Goal: Information Seeking & Learning: Learn about a topic

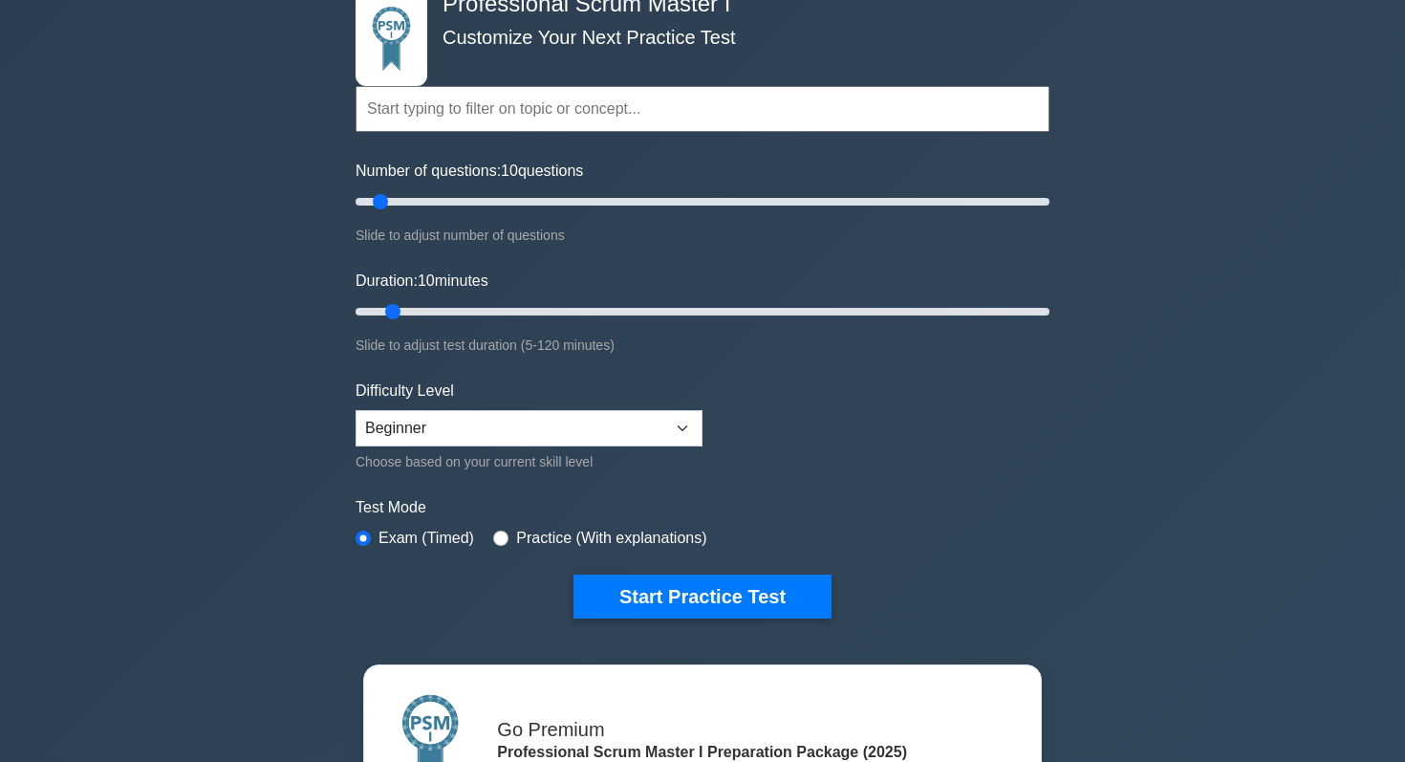
scroll to position [118, 0]
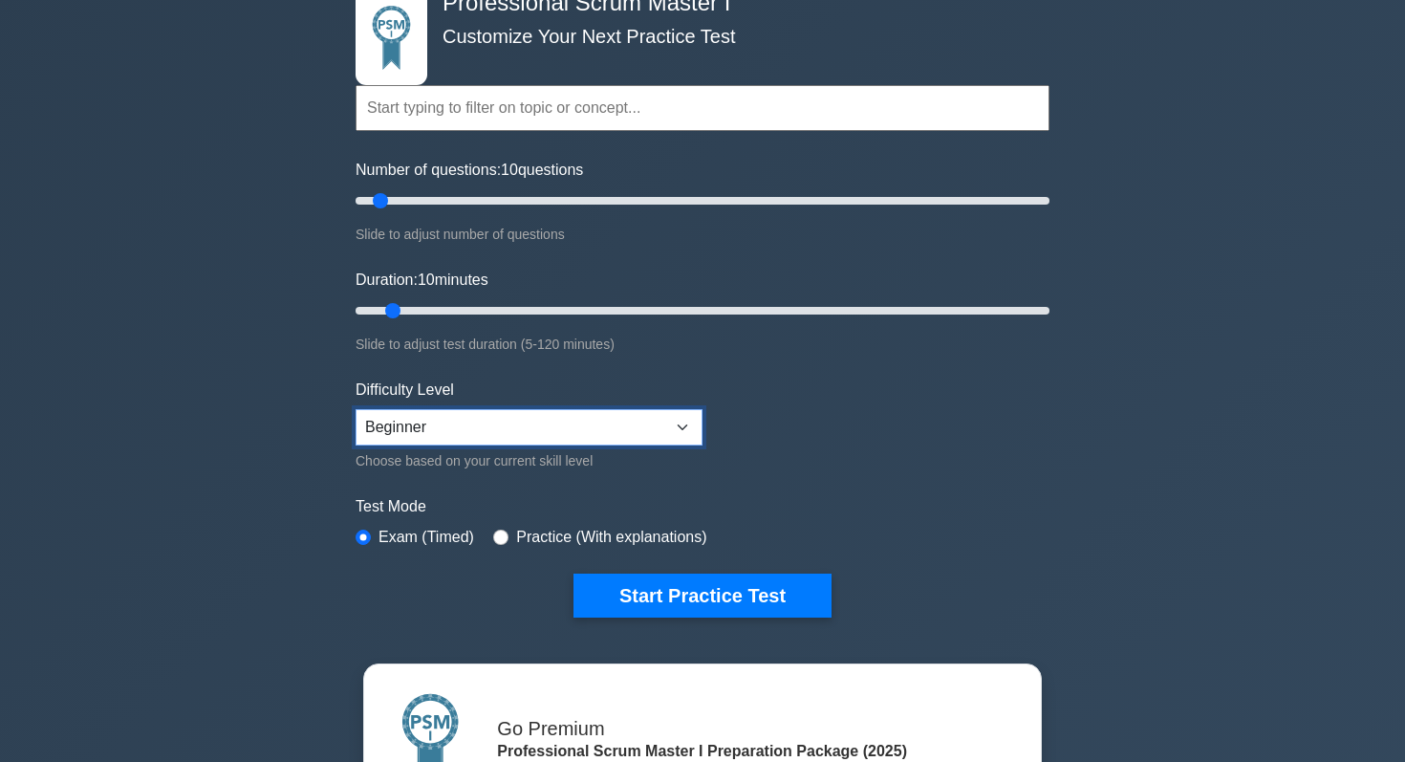
click at [675, 426] on select "Beginner Intermediate Expert" at bounding box center [529, 427] width 347 height 36
select select "expert"
click at [659, 420] on select "Beginner Intermediate Expert" at bounding box center [529, 427] width 347 height 36
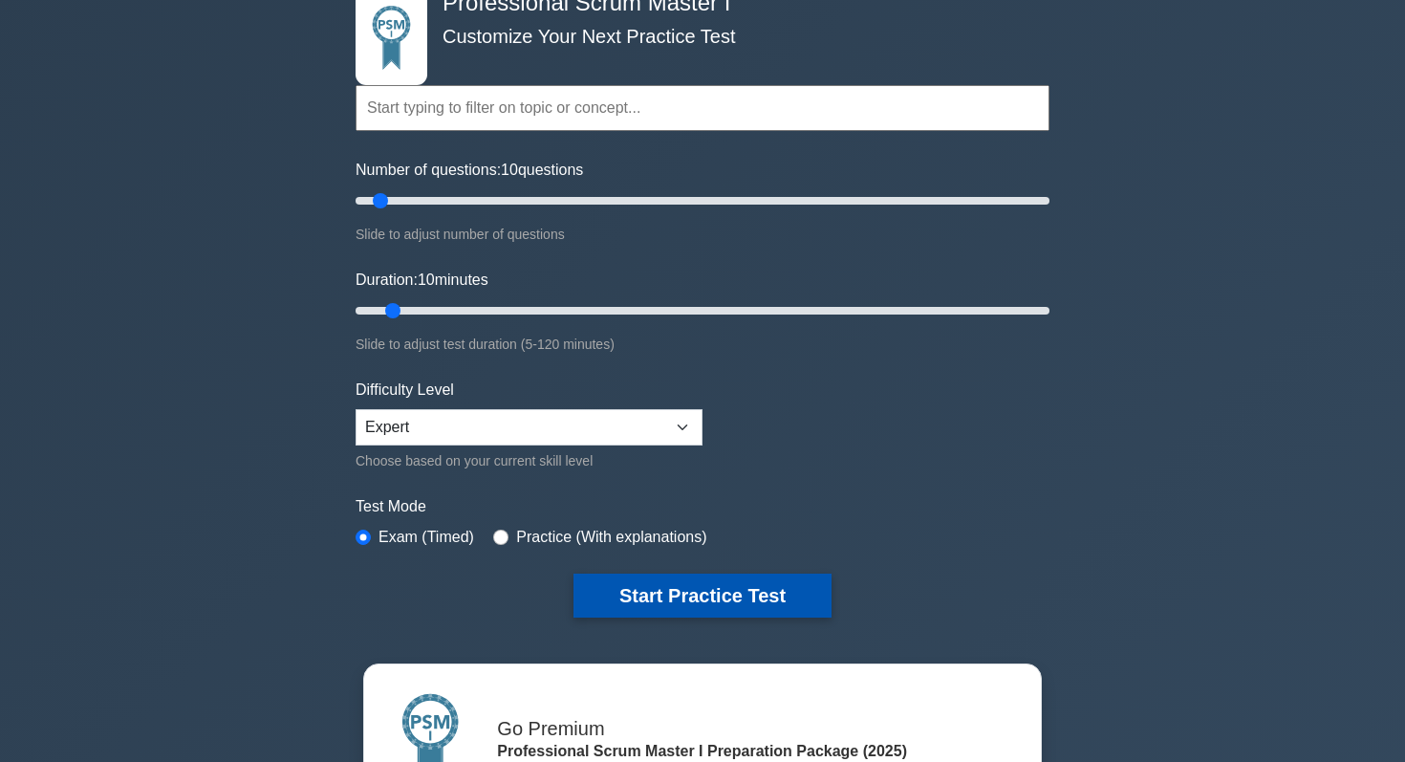
click at [748, 593] on button "Start Practice Test" at bounding box center [703, 596] width 258 height 44
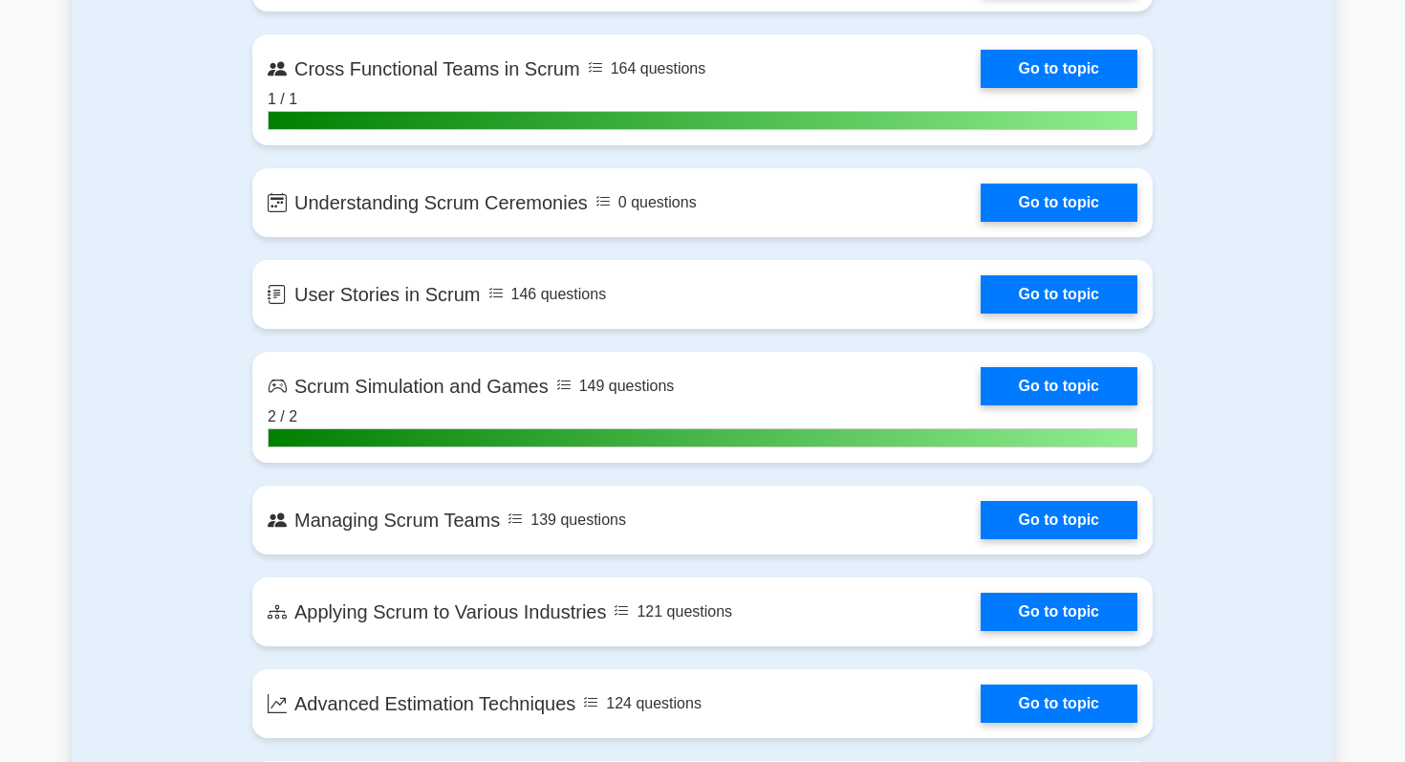
scroll to position [2960, 0]
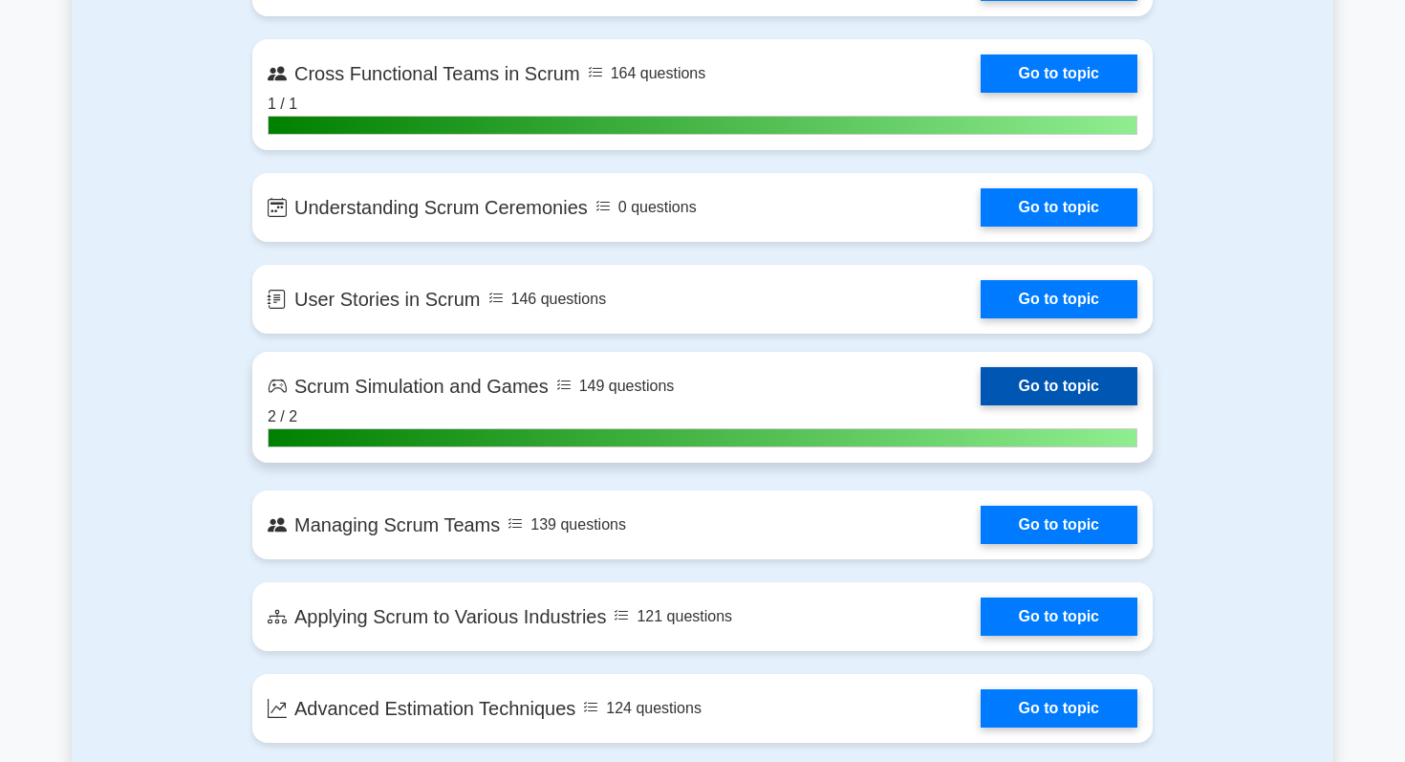
click at [981, 386] on link "Go to topic" at bounding box center [1059, 386] width 157 height 38
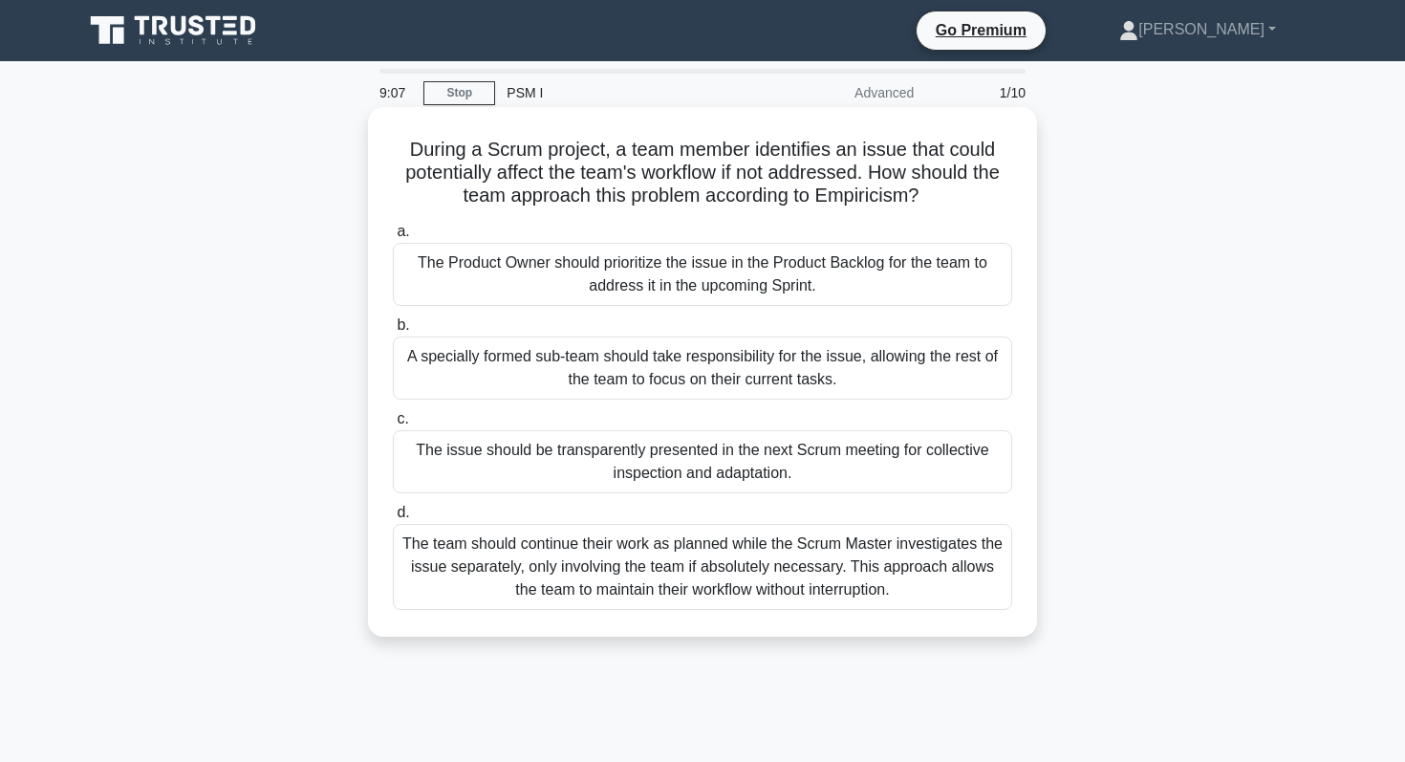
click at [770, 461] on div "The issue should be transparently presented in the next Scrum meeting for colle…" at bounding box center [702, 461] width 619 height 63
click at [393, 425] on input "c. The issue should be transparently presented in the next Scrum meeting for co…" at bounding box center [393, 419] width 0 height 12
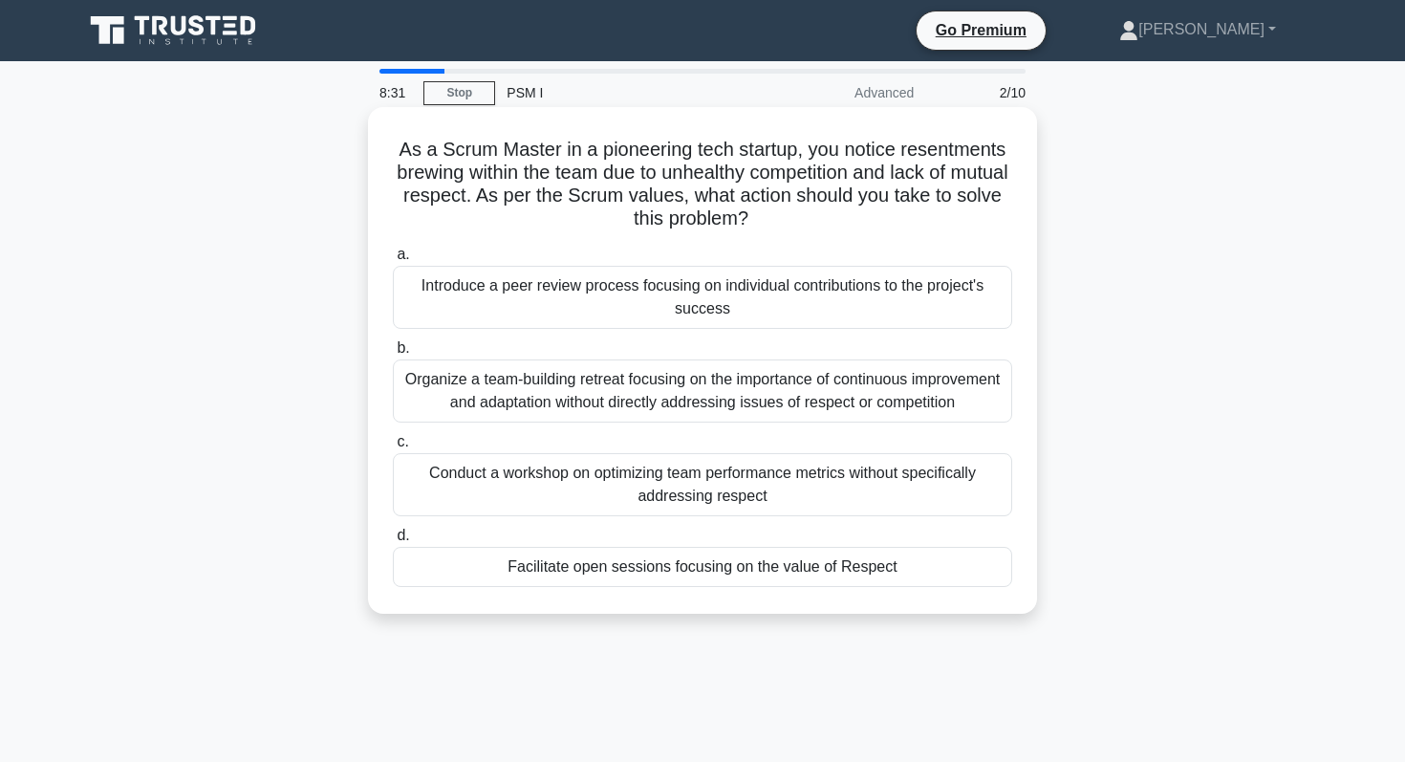
click at [797, 388] on div "Organize a team-building retreat focusing on the importance of continuous impro…" at bounding box center [702, 390] width 619 height 63
click at [393, 355] on input "b. Organize a team-building retreat focusing on the importance of continuous im…" at bounding box center [393, 348] width 0 height 12
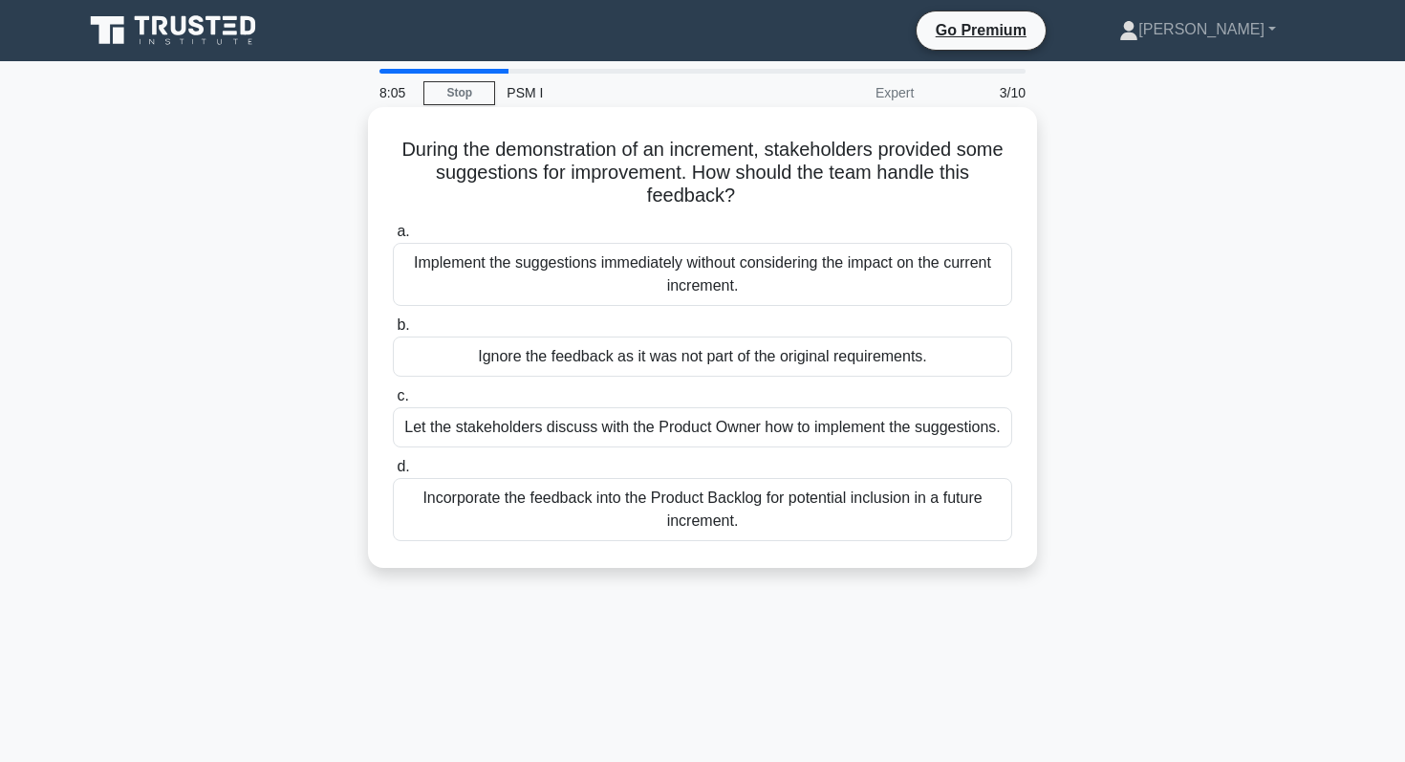
click at [800, 430] on div "Let the stakeholders discuss with the Product Owner how to implement the sugges…" at bounding box center [702, 427] width 619 height 40
click at [393, 402] on input "c. Let the stakeholders discuss with the Product Owner how to implement the sug…" at bounding box center [393, 396] width 0 height 12
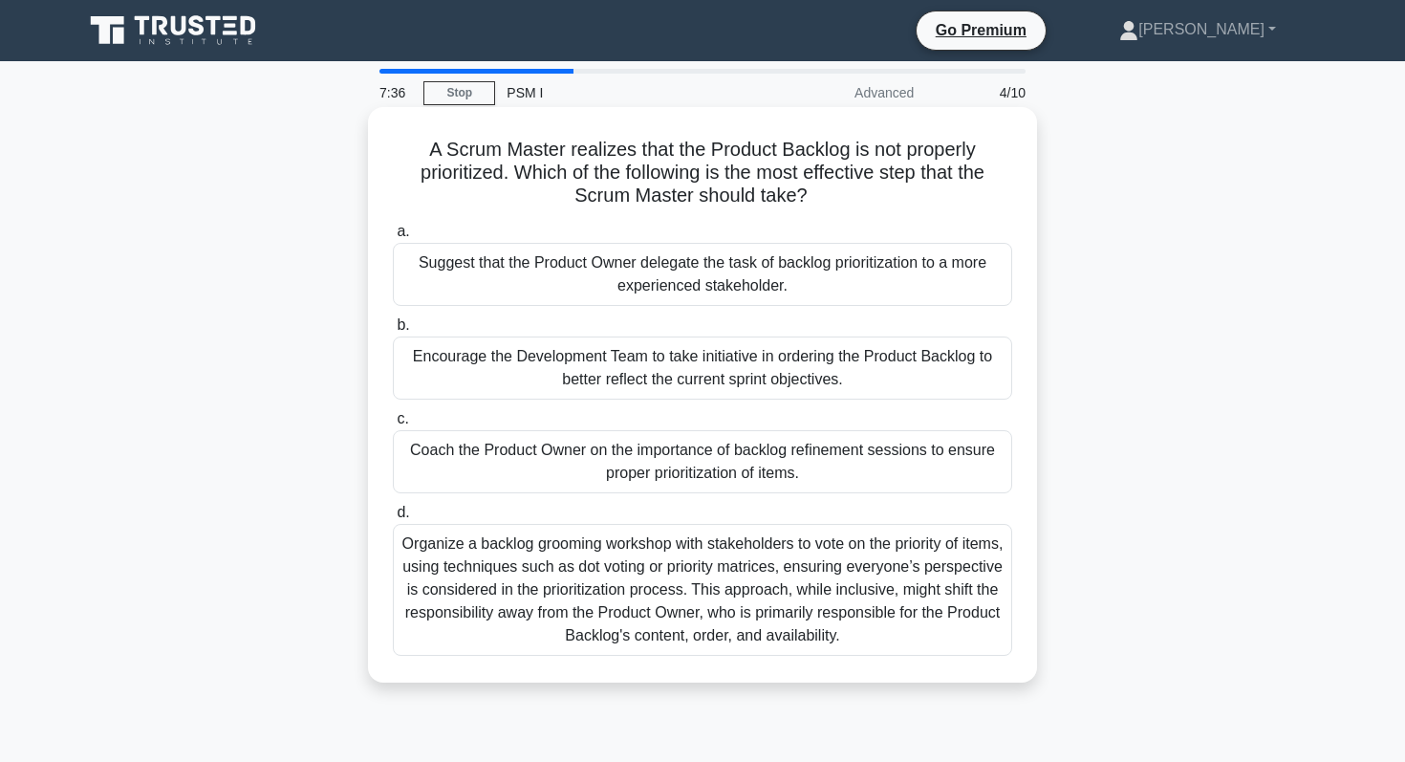
click at [837, 468] on div "Coach the Product Owner on the importance of backlog refinement sessions to ens…" at bounding box center [702, 461] width 619 height 63
click at [393, 425] on input "c. Coach the Product Owner on the importance of backlog refinement sessions to …" at bounding box center [393, 419] width 0 height 12
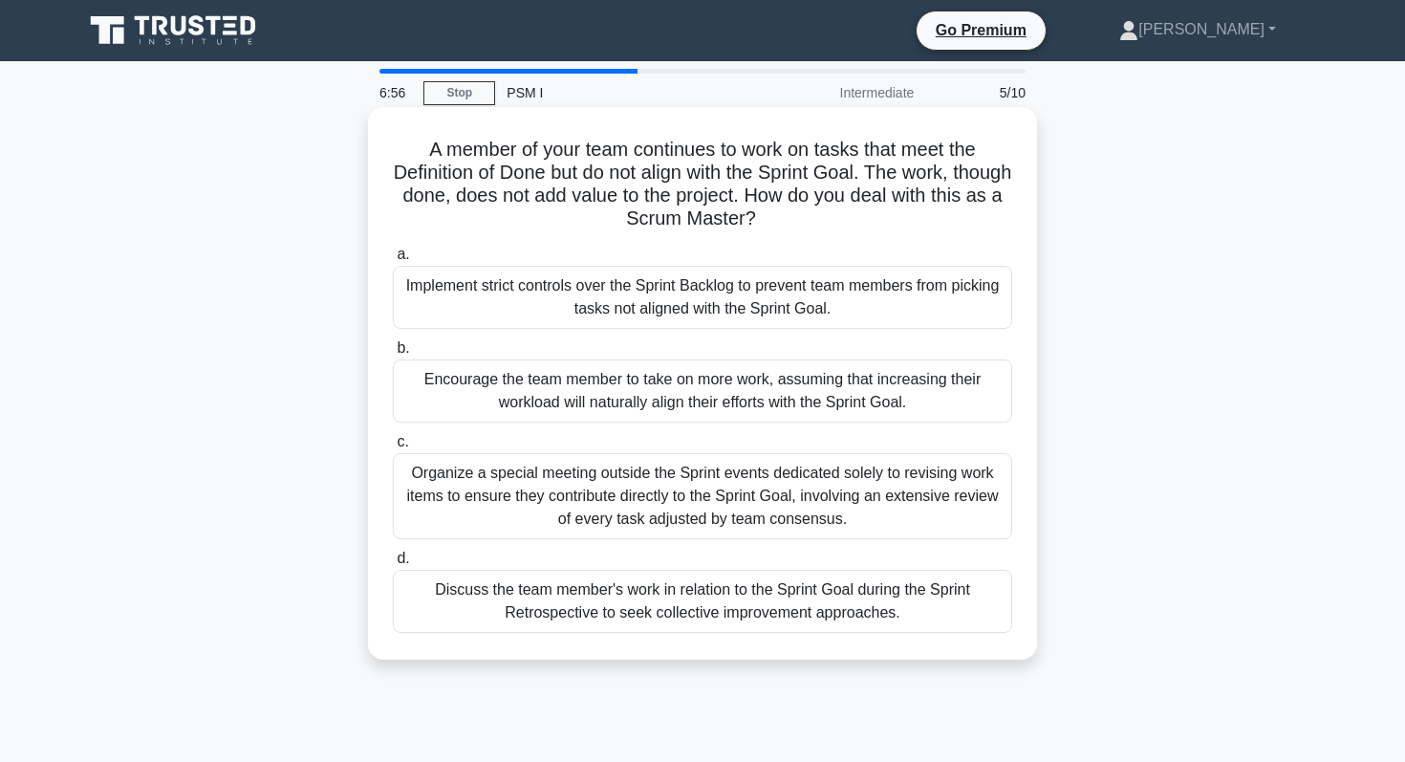
click at [769, 625] on div "Discuss the team member's work in relation to the Sprint Goal during the Sprint…" at bounding box center [702, 601] width 619 height 63
click at [393, 565] on input "d. Discuss the team member's work in relation to the Sprint Goal during the Spr…" at bounding box center [393, 559] width 0 height 12
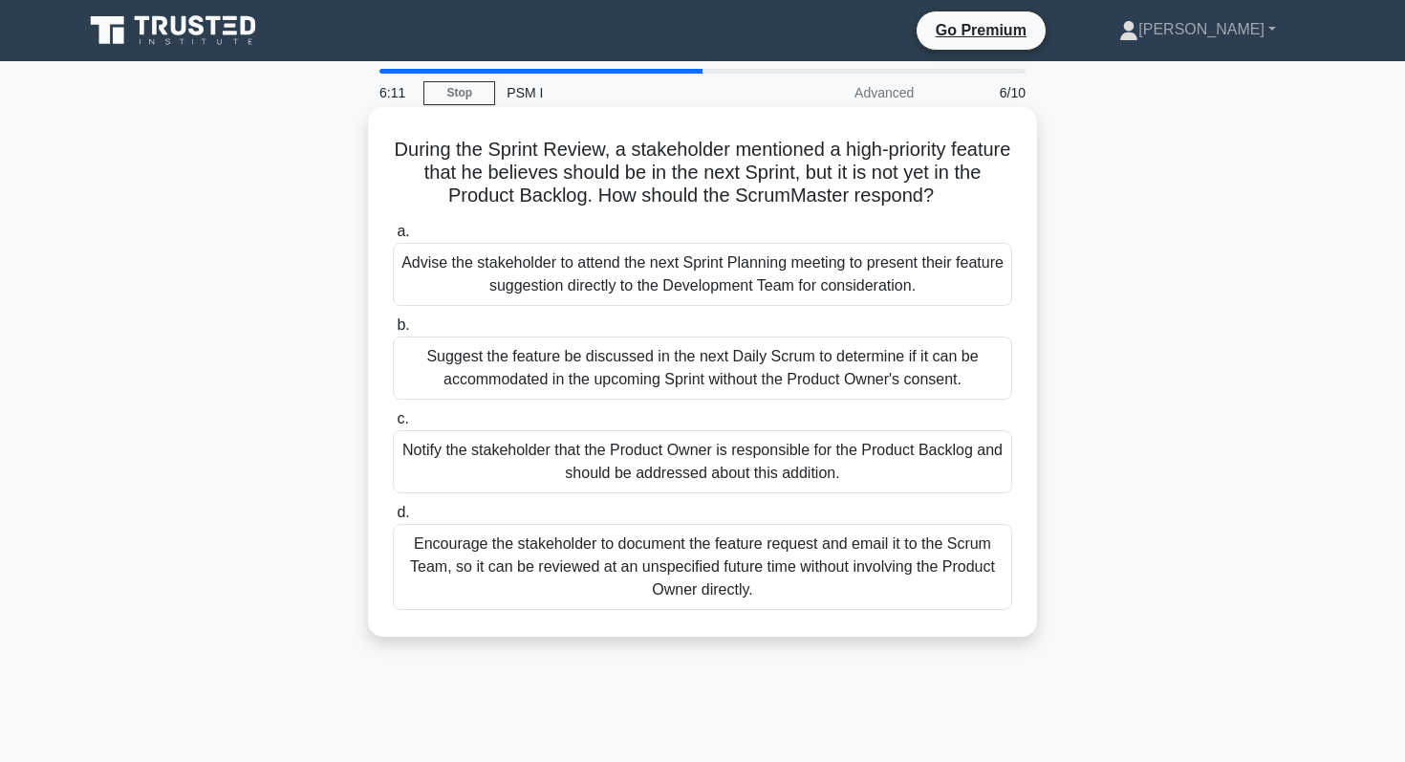
click at [788, 468] on div "Notify the stakeholder that the Product Owner is responsible for the Product Ba…" at bounding box center [702, 461] width 619 height 63
click at [393, 425] on input "c. Notify the stakeholder that the Product Owner is responsible for the Product…" at bounding box center [393, 419] width 0 height 12
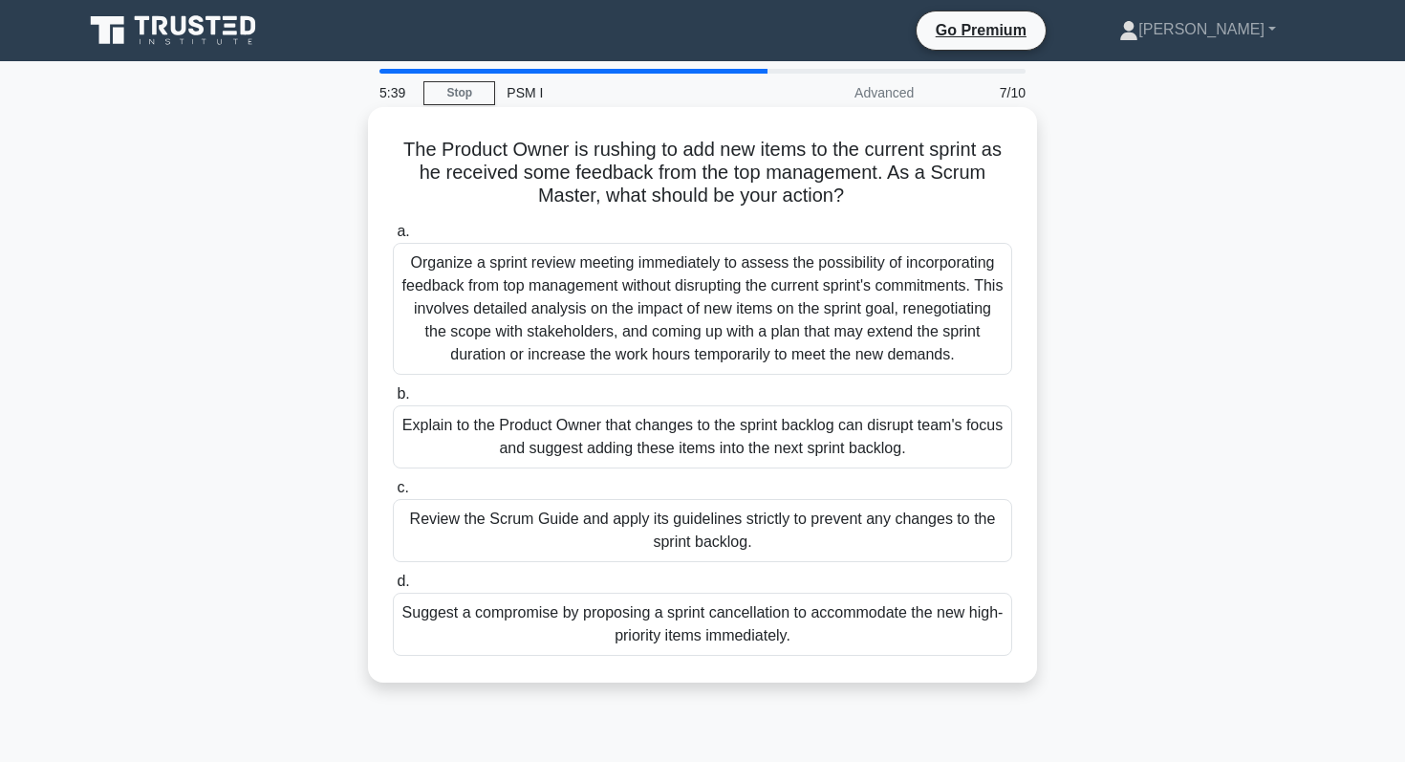
click at [772, 443] on div "Explain to the Product Owner that changes to the sprint backlog can disrupt tea…" at bounding box center [702, 436] width 619 height 63
click at [393, 401] on input "b. Explain to the Product Owner that changes to the sprint backlog can disrupt …" at bounding box center [393, 394] width 0 height 12
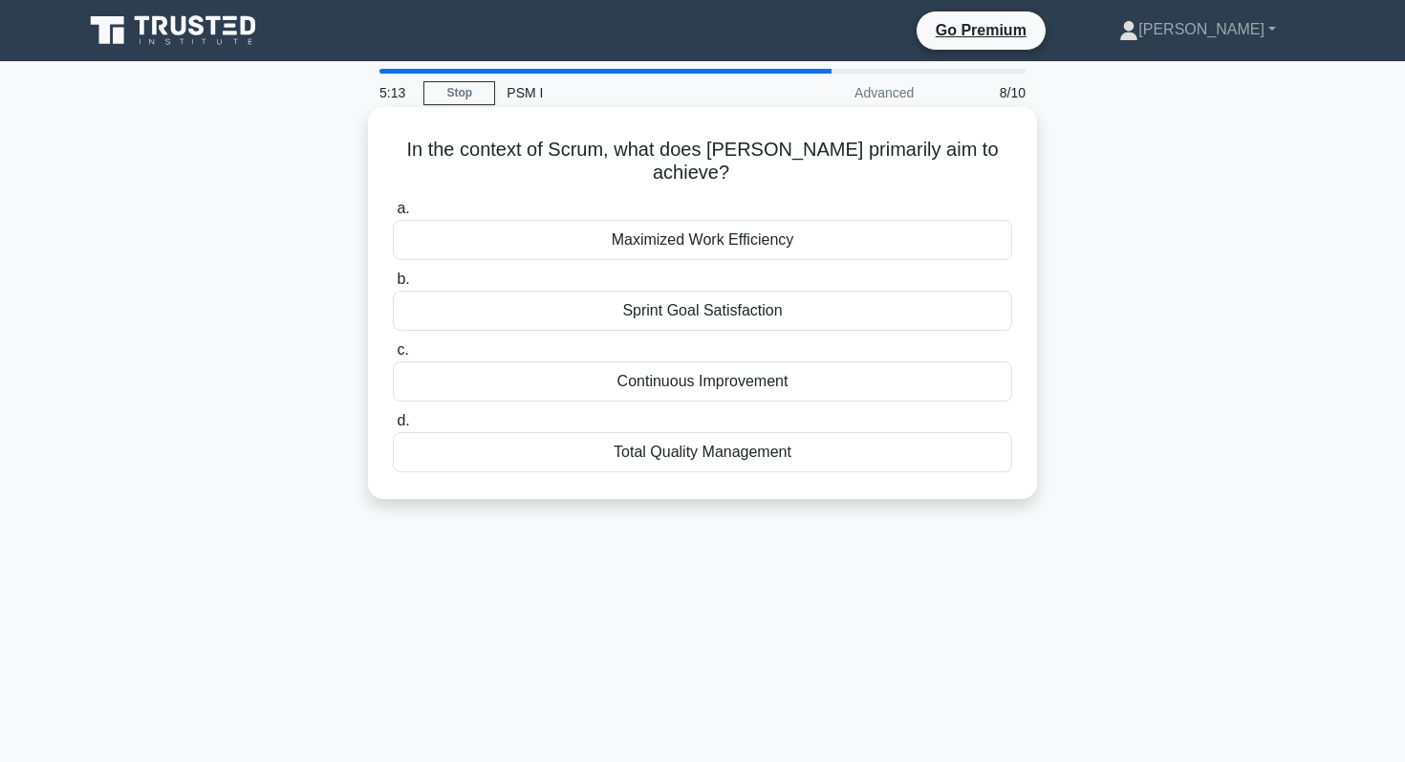
click at [768, 293] on div "Sprint Goal Satisfaction" at bounding box center [702, 311] width 619 height 40
click at [393, 286] on input "b. Sprint Goal Satisfaction" at bounding box center [393, 279] width 0 height 12
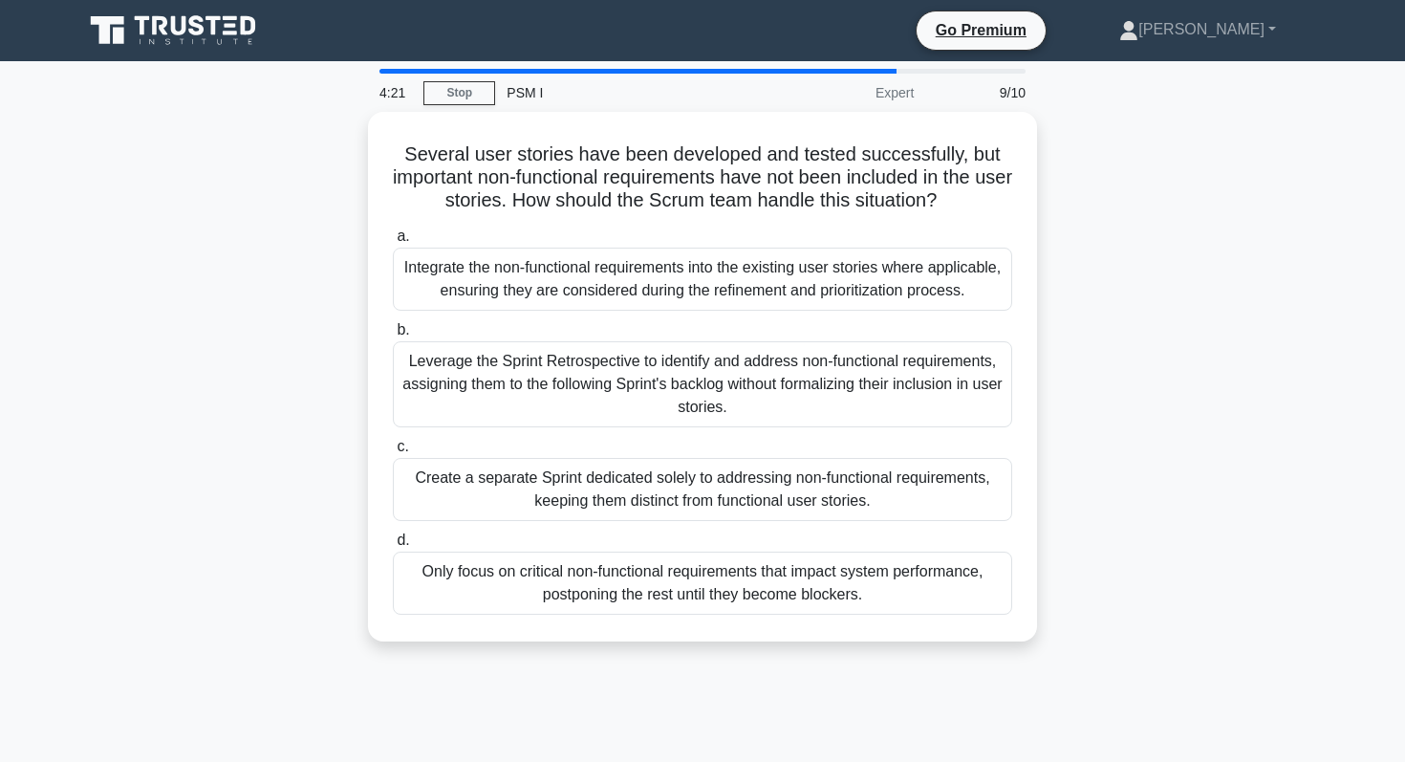
click at [768, 293] on div "Integrate the non-functional requirements into the existing user stories where …" at bounding box center [702, 279] width 619 height 63
click at [393, 243] on input "a. Integrate the non-functional requirements into the existing user stories whe…" at bounding box center [393, 236] width 0 height 12
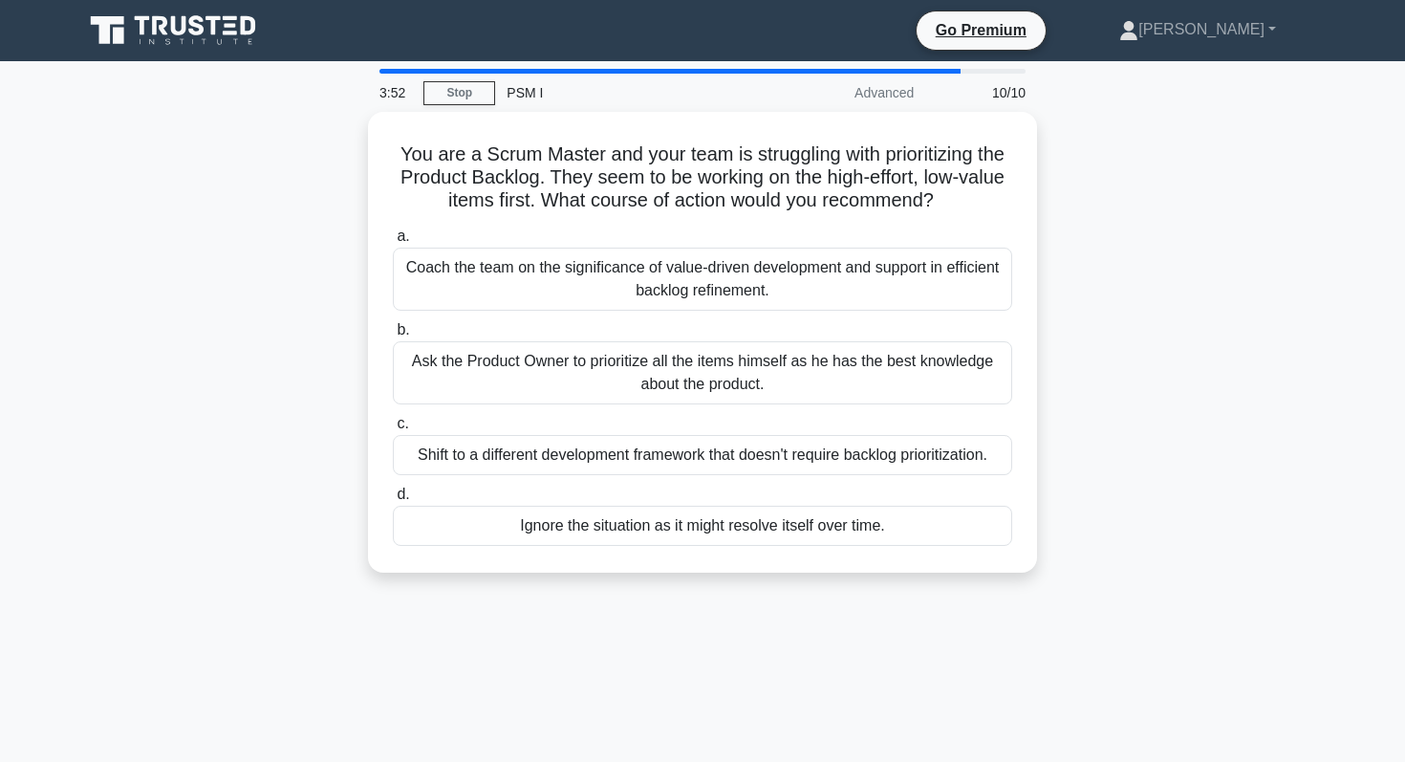
click at [768, 293] on div "Coach the team on the significance of value-driven development and support in e…" at bounding box center [702, 279] width 619 height 63
click at [393, 243] on input "a. Coach the team on the significance of value-driven development and support i…" at bounding box center [393, 236] width 0 height 12
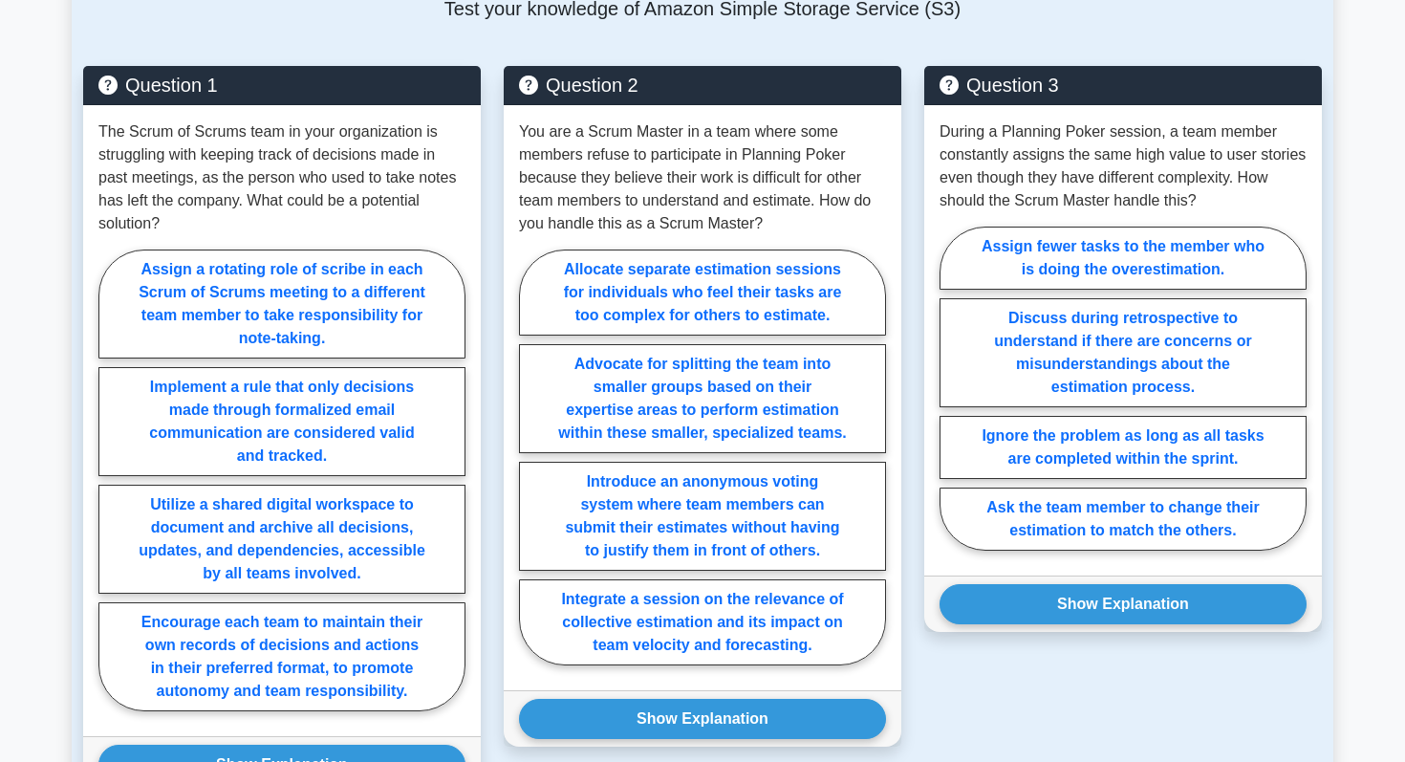
scroll to position [1314, 0]
